Goal: Task Accomplishment & Management: Manage account settings

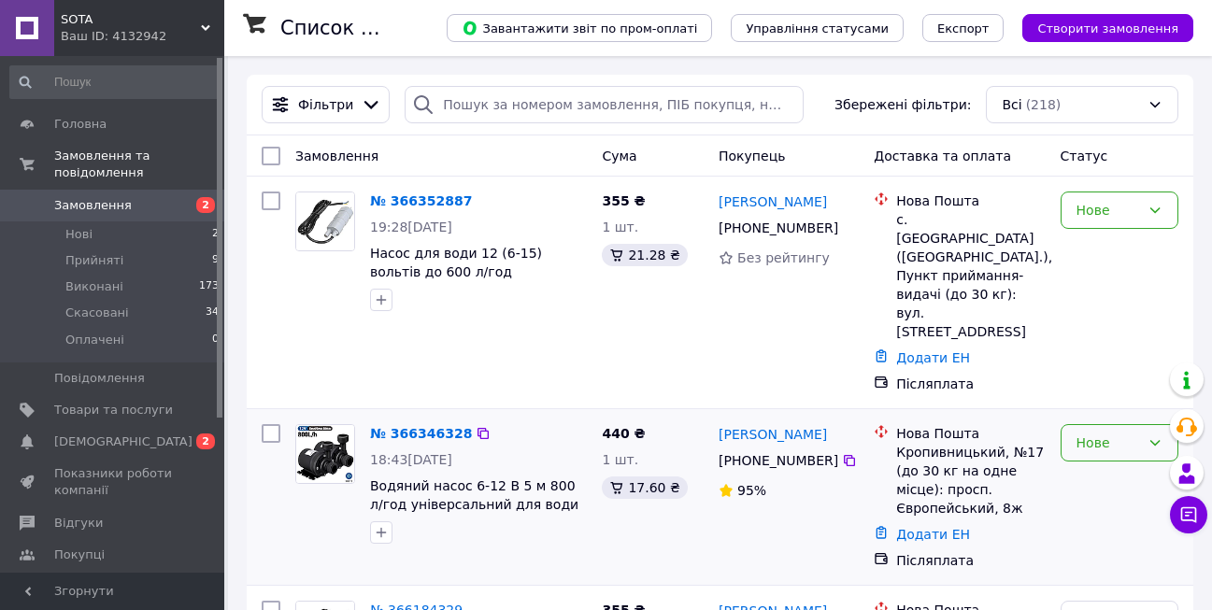
click at [1113, 433] on div "Нове" at bounding box center [1108, 443] width 64 height 21
click at [1095, 445] on li "Прийнято" at bounding box center [1120, 447] width 116 height 34
click at [1162, 208] on icon at bounding box center [1154, 210] width 15 height 15
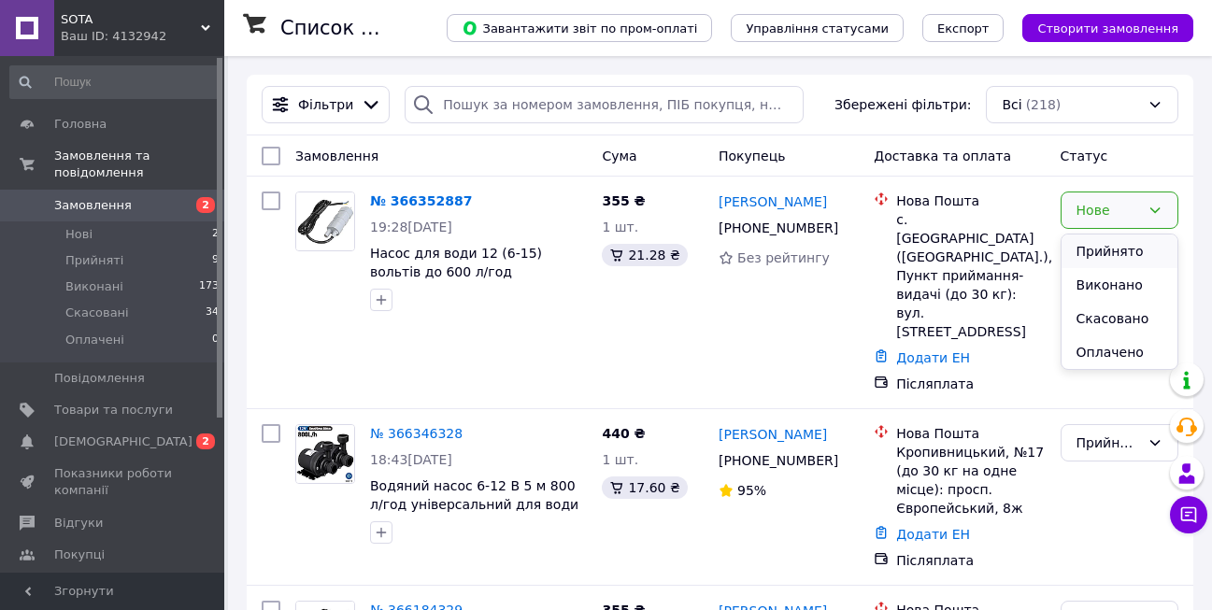
click at [1118, 250] on li "Прийнято" at bounding box center [1120, 252] width 116 height 34
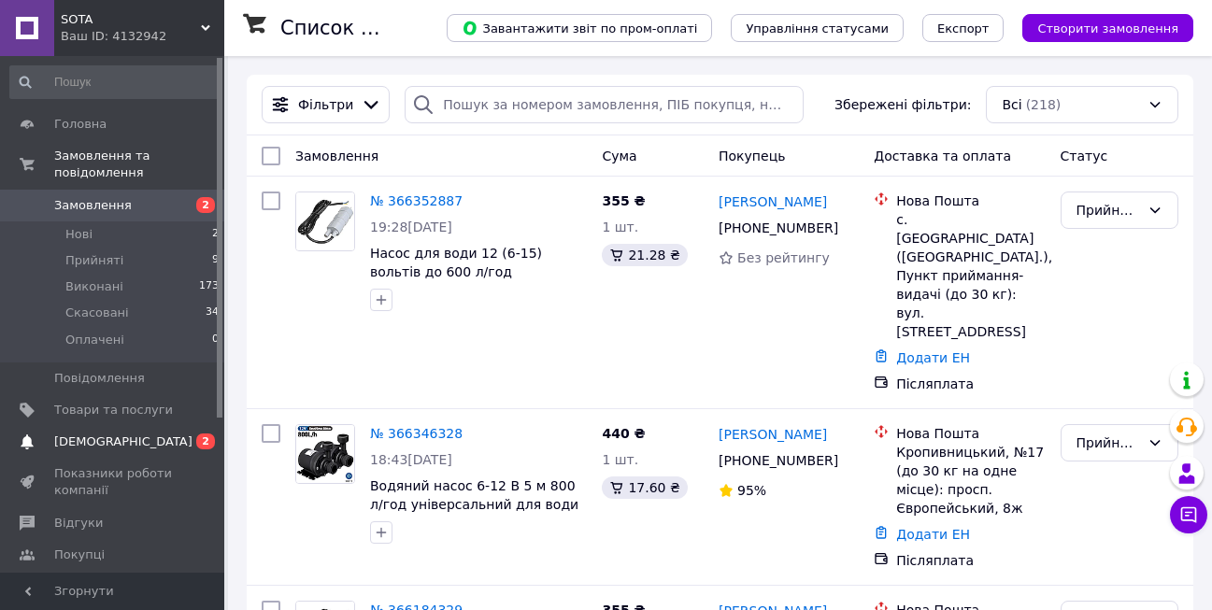
click at [123, 434] on span "[DEMOGRAPHIC_DATA]" at bounding box center [113, 442] width 119 height 17
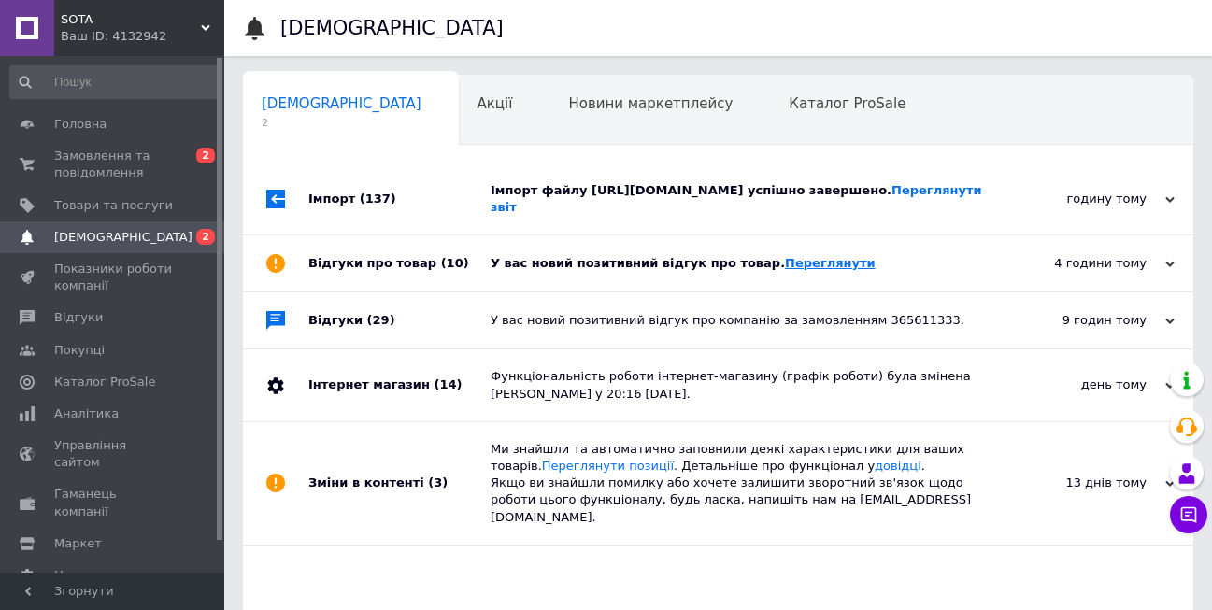
click at [791, 270] on link "Переглянути" at bounding box center [830, 263] width 91 height 14
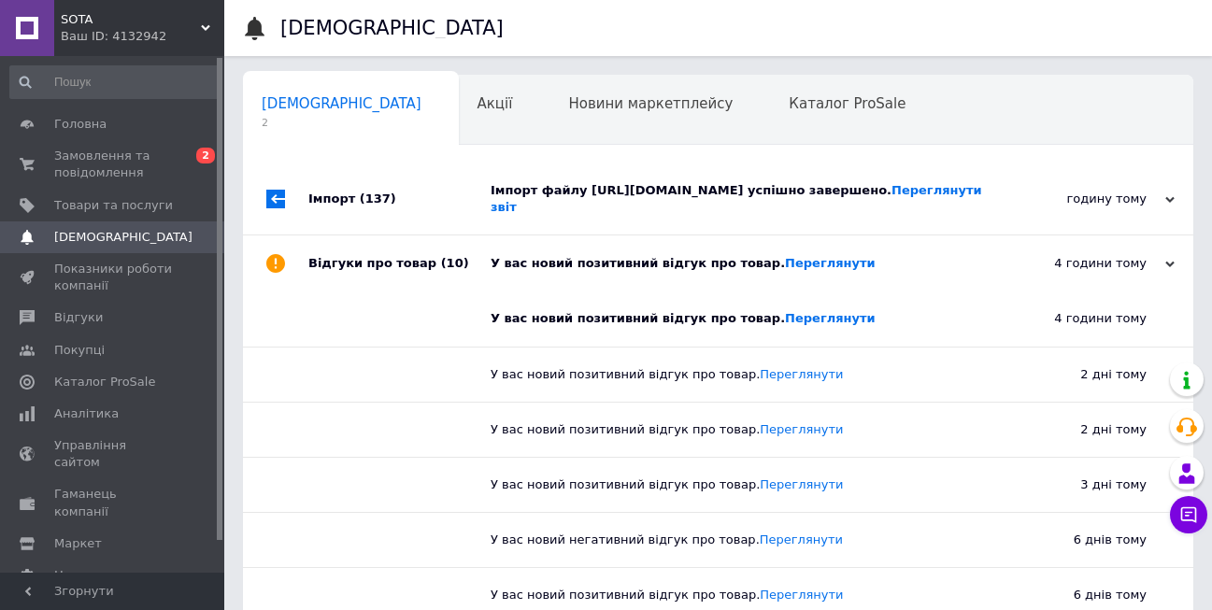
click at [576, 216] on div "Імпорт файлу https://nektar.in.ua/products_feed.xml?hash_tag=7c9e528495a1a09783…" at bounding box center [739, 199] width 497 height 34
